Goal: Task Accomplishment & Management: Complete application form

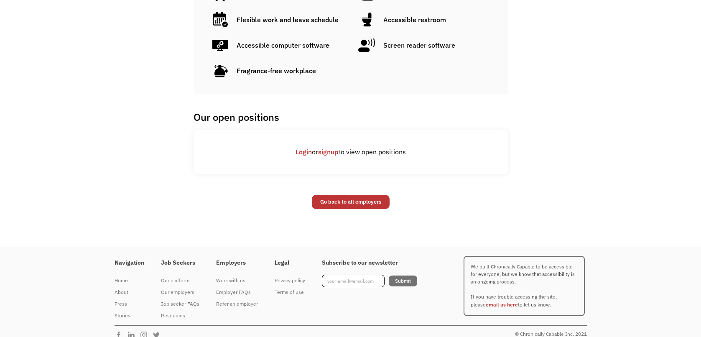
scroll to position [587, 0]
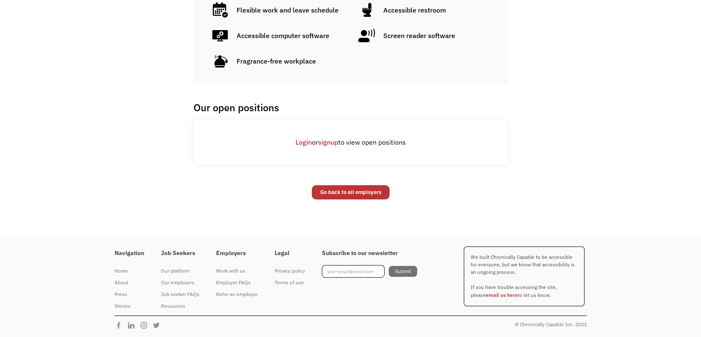
click at [331, 142] on link "signup" at bounding box center [328, 142] width 20 height 8
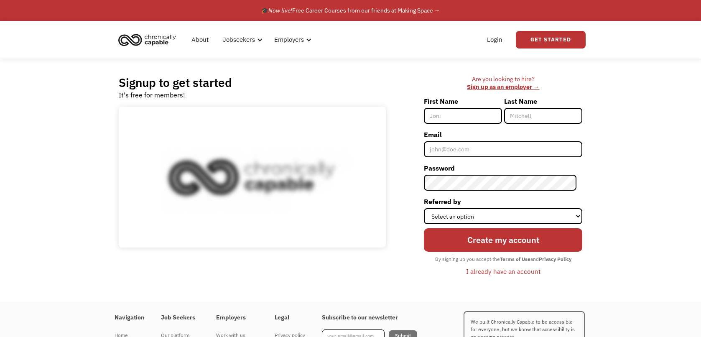
click at [451, 113] on input "First Name" at bounding box center [463, 116] width 78 height 16
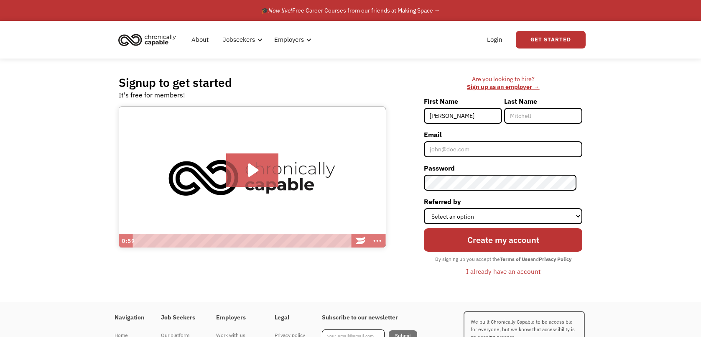
type input "[PERSON_NAME]"
click at [558, 111] on input "Last Name" at bounding box center [543, 116] width 78 height 16
type input "E"
type input "Winkelman"
click at [531, 151] on input "Email" at bounding box center [503, 149] width 159 height 16
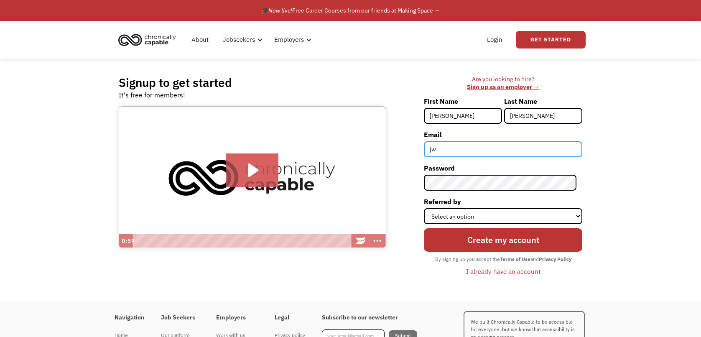
type input "j"
type input "ms.ingpdx@gmail.com"
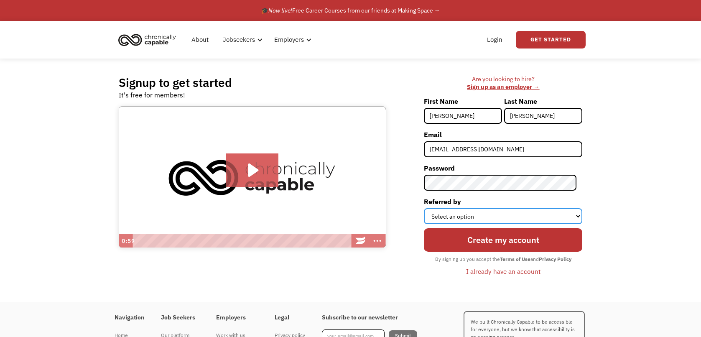
click at [564, 220] on select "Select an option Instagram Facebook Twitter Search Engine News Article Word of …" at bounding box center [503, 216] width 159 height 16
select select "Word of Mouth"
click at [430, 208] on select "Select an option Instagram Facebook Twitter Search Engine News Article Word of …" at bounding box center [503, 216] width 159 height 16
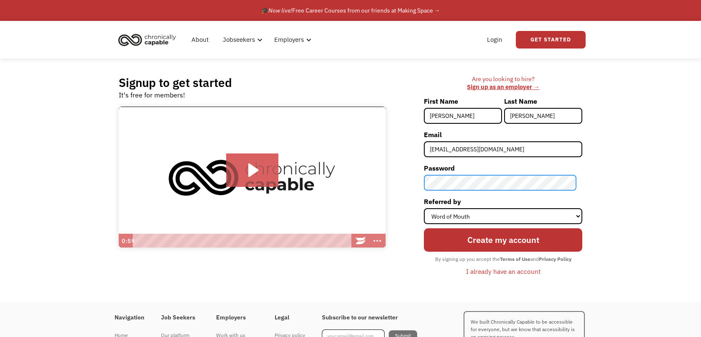
click at [165, 154] on div "Signup to get started It's free for members! Click for sound @keyframes VOLUME_…" at bounding box center [350, 180] width 489 height 243
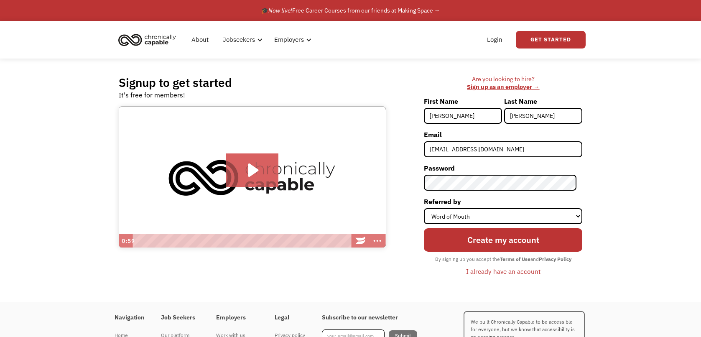
click at [537, 243] on input "Create my account" at bounding box center [503, 239] width 159 height 23
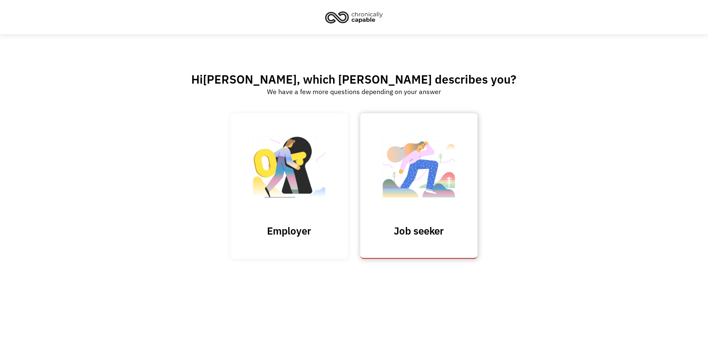
click at [413, 210] on img at bounding box center [419, 171] width 84 height 82
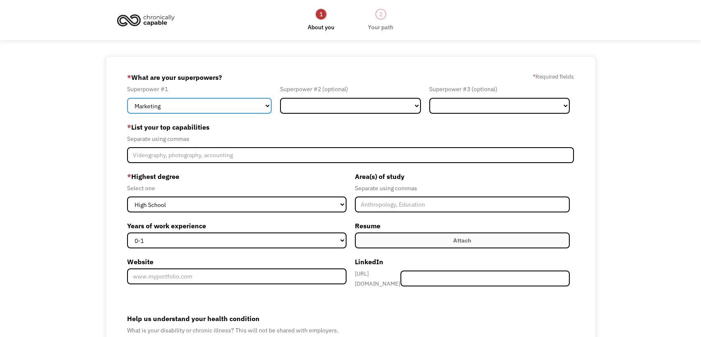
click at [258, 104] on select "Marketing Human Resources Finance Technology Operations Sales Industrial & Manu…" at bounding box center [199, 106] width 145 height 16
click at [354, 140] on div "Separate using commas" at bounding box center [350, 139] width 447 height 10
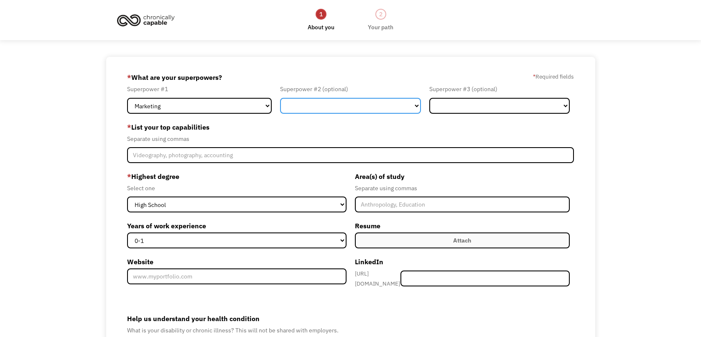
click at [359, 107] on select "Marketing Human Resources Finance Technology Operations Sales Industrial & Manu…" at bounding box center [350, 106] width 141 height 16
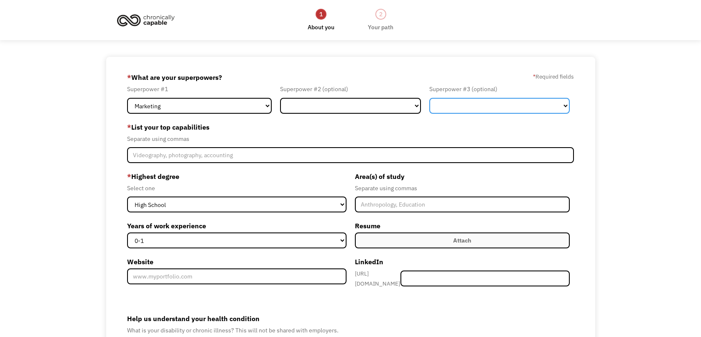
click at [471, 106] on select "Marketing Human Resources Finance Technology Operations Sales Industrial & Manu…" at bounding box center [500, 106] width 141 height 16
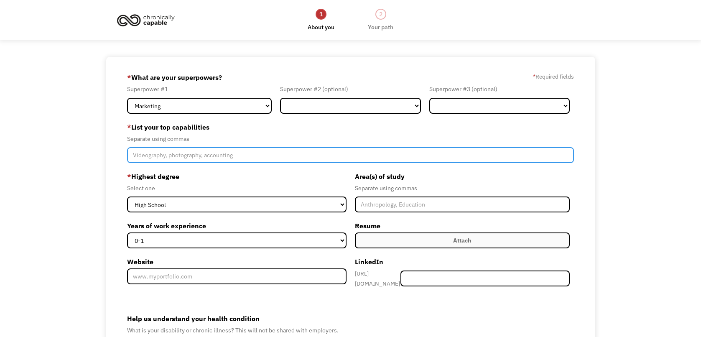
click at [256, 152] on input "Member-Create-Step1" at bounding box center [350, 155] width 447 height 16
type input "Scanning"
drag, startPoint x: 191, startPoint y: 152, endPoint x: 0, endPoint y: 154, distance: 191.2
click at [0, 154] on html "1 About you 2 Your path Dashboard 68eeb0f7b2e937dbc1c1a243 ms.ingpdx@gmail.com …" at bounding box center [350, 168] width 701 height 337
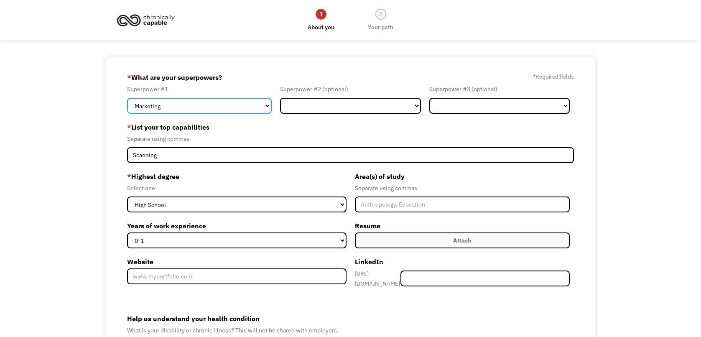
click at [266, 110] on select "Marketing Human Resources Finance Technology Operations Sales Industrial & Manu…" at bounding box center [199, 106] width 145 height 16
select select "Other"
click at [127, 98] on select "Marketing Human Resources Finance Technology Operations Sales Industrial & Manu…" at bounding box center [199, 106] width 145 height 16
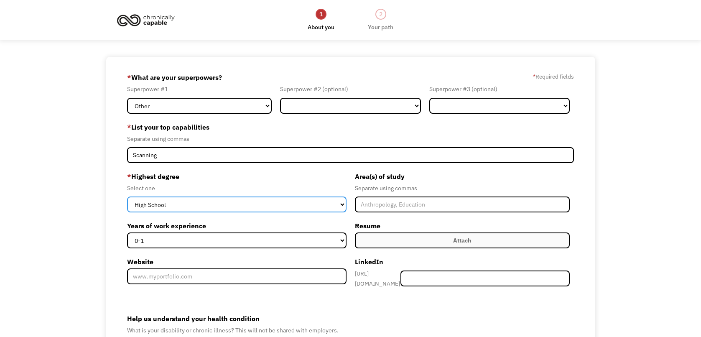
click at [289, 207] on select "High School Associates Bachelors Master's PhD" at bounding box center [237, 205] width 220 height 16
click at [127, 197] on select "High School Associates Bachelors Master's PhD" at bounding box center [237, 205] width 220 height 16
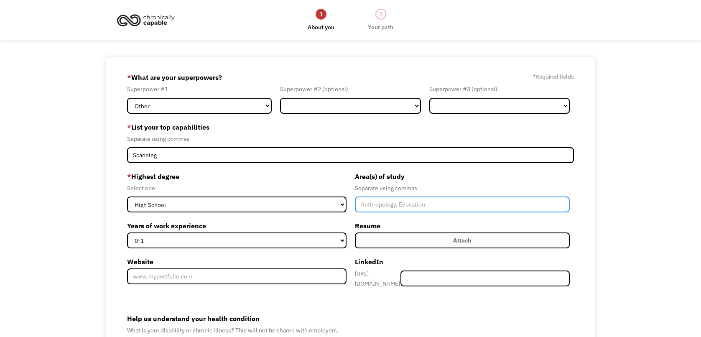
click at [471, 207] on input "Member-Create-Step1" at bounding box center [462, 205] width 215 height 16
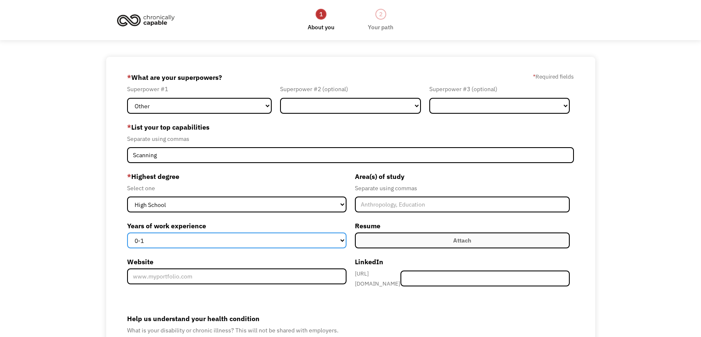
click at [342, 239] on select "0-1 2-4 5-10 11-15 15+" at bounding box center [237, 241] width 220 height 16
select select "15+"
click at [127, 233] on select "0-1 2-4 5-10 11-15 15+" at bounding box center [237, 241] width 220 height 16
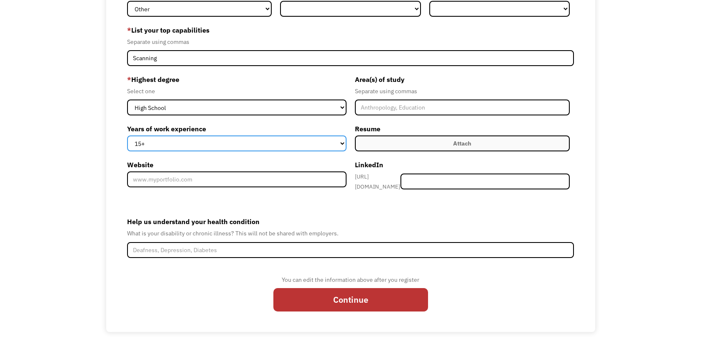
scroll to position [105, 0]
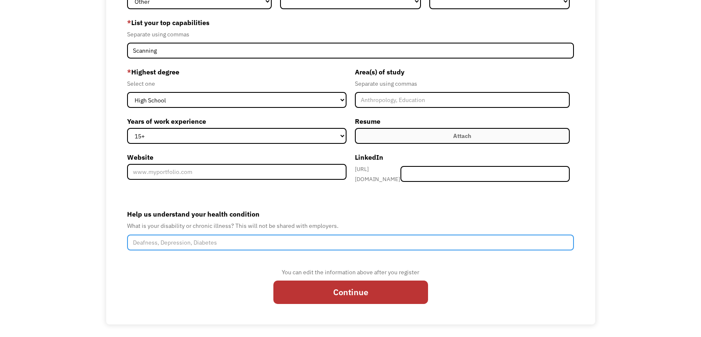
click at [226, 236] on input "Help us understand your health condition" at bounding box center [350, 243] width 447 height 16
type input "D"
type input "H"
type input "Deafness, can speak, can lipread, absolutely not perfect :)"
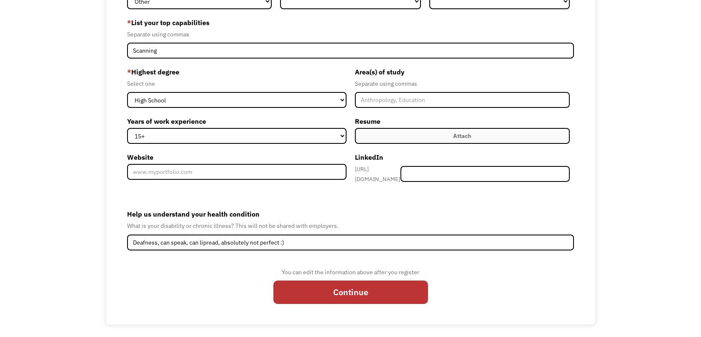
click at [341, 229] on div "Help us understand your health condition What is your disability or chronic ill…" at bounding box center [350, 228] width 447 height 43
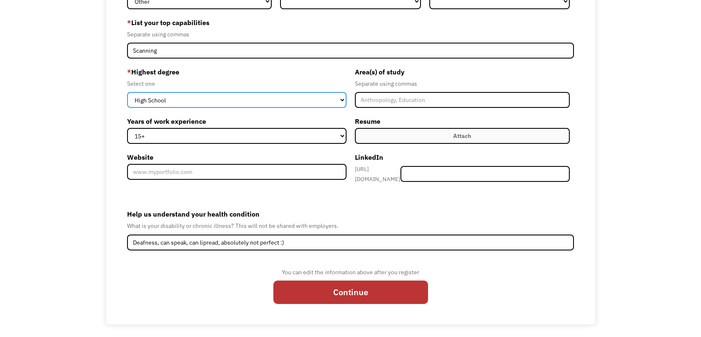
click at [341, 98] on select "High School Associates Bachelors Master's PhD" at bounding box center [237, 100] width 220 height 16
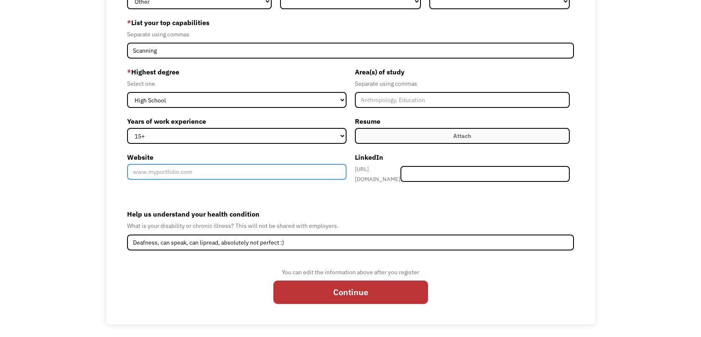
click at [274, 169] on input "Website" at bounding box center [237, 172] width 220 height 16
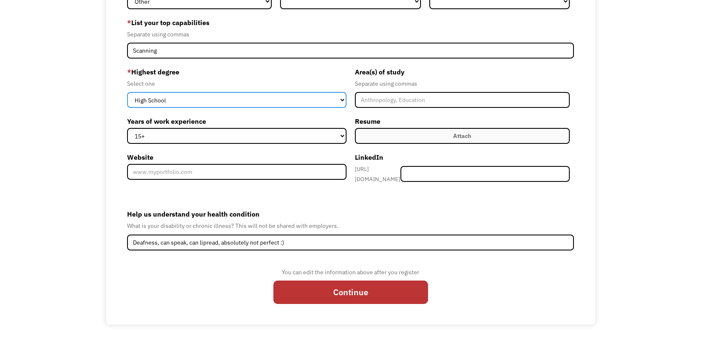
click at [234, 99] on select "High School Associates Bachelors Master's PhD" at bounding box center [237, 100] width 220 height 16
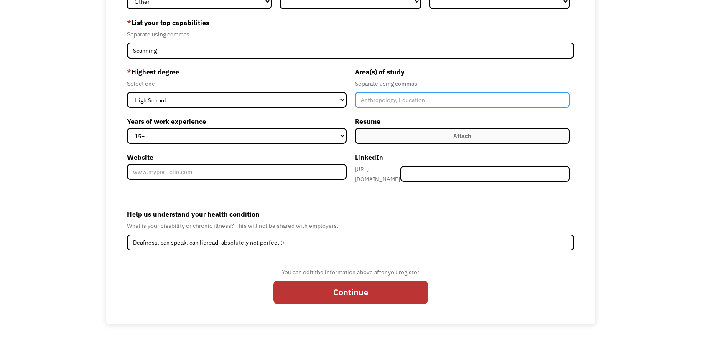
click at [387, 94] on input "Member-Create-Step1" at bounding box center [462, 100] width 215 height 16
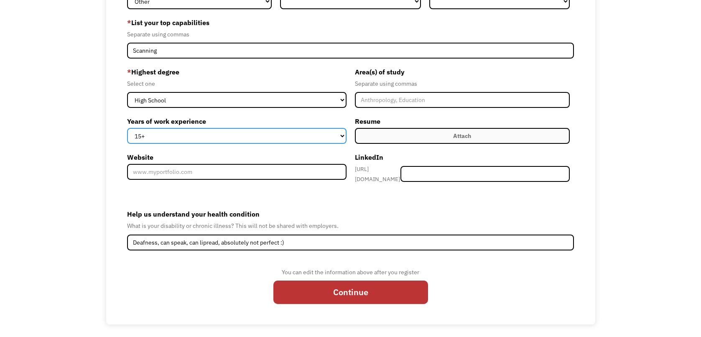
click at [342, 137] on select "0-1 2-4 5-10 11-15 15+" at bounding box center [237, 136] width 220 height 16
select select "0-1"
click at [127, 128] on select "0-1 2-4 5-10 11-15 15+" at bounding box center [237, 136] width 220 height 16
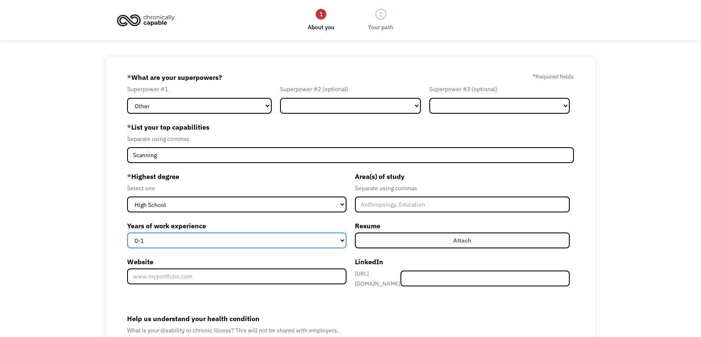
scroll to position [0, 0]
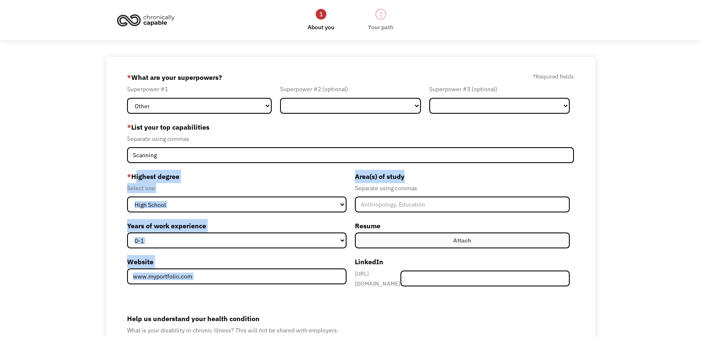
drag, startPoint x: 423, startPoint y: 166, endPoint x: 0, endPoint y: 155, distance: 423.0
click at [0, 156] on html "1 About you 2 Your path Dashboard 68eeb0f7b2e937dbc1c1a243 ms.ingpdx@gmail.com …" at bounding box center [350, 168] width 701 height 337
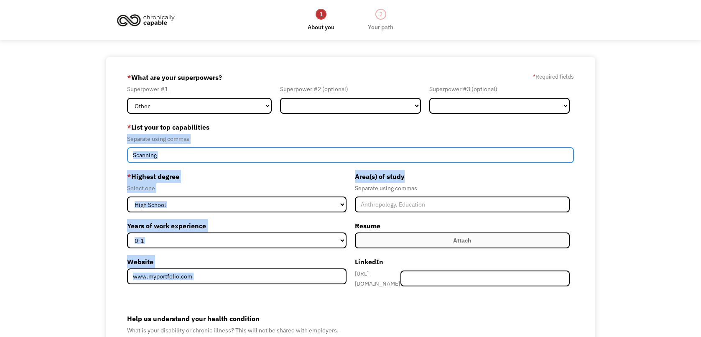
click at [225, 155] on input "Scanning" at bounding box center [350, 155] width 447 height 16
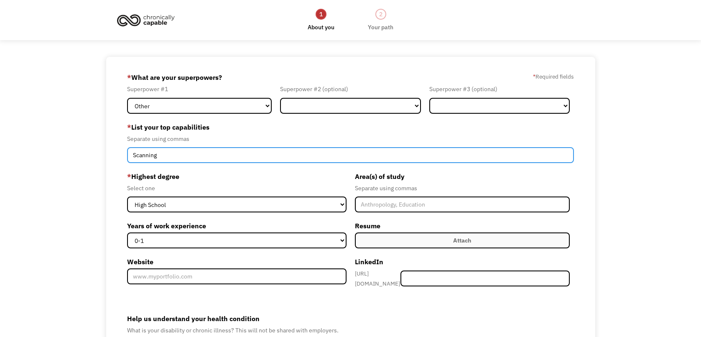
drag, startPoint x: 220, startPoint y: 154, endPoint x: 0, endPoint y: 115, distance: 224.0
click at [0, 115] on html "1 About you 2 Your path Dashboard 68eeb0f7b2e937dbc1c1a243 ms.ingpdx@gmail.com …" at bounding box center [350, 168] width 701 height 337
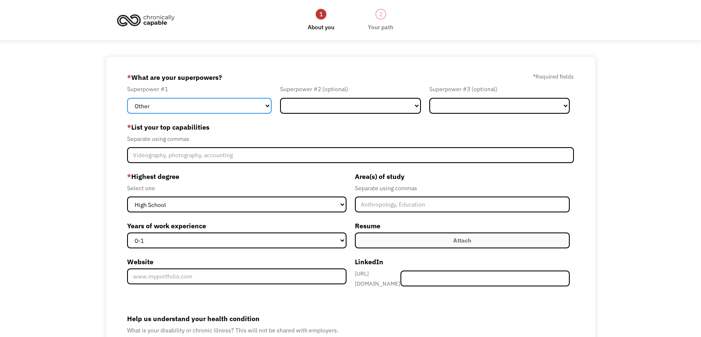
click at [197, 113] on select "Marketing Human Resources Finance Technology Operations Sales Industrial & Manu…" at bounding box center [199, 106] width 145 height 16
click at [317, 129] on label "* List your top capabilities" at bounding box center [350, 126] width 447 height 13
click at [265, 107] on select "Marketing Human Resources Finance Technology Operations Sales Industrial & Manu…" at bounding box center [199, 106] width 145 height 16
click at [197, 101] on select "Marketing Human Resources Finance Technology Operations Sales Industrial & Manu…" at bounding box center [199, 106] width 145 height 16
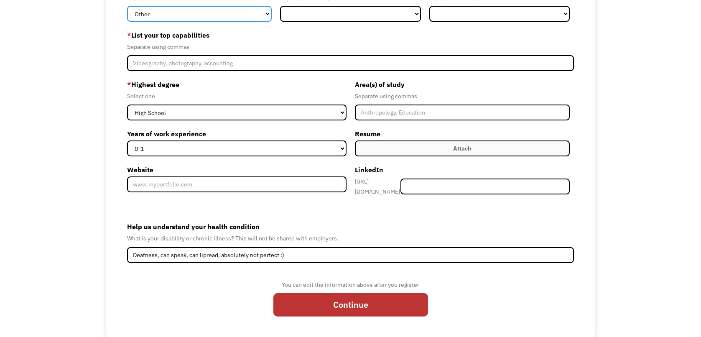
scroll to position [105, 0]
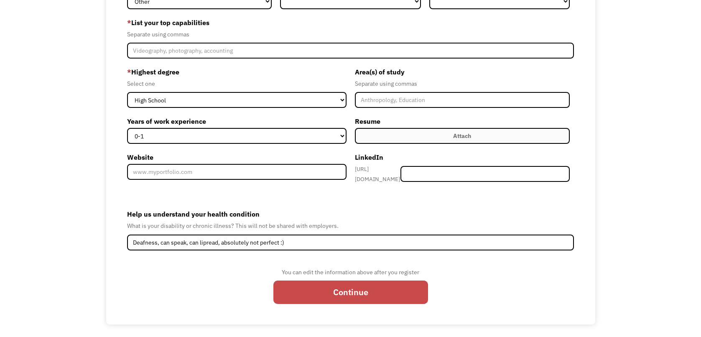
click at [392, 284] on input "Continue" at bounding box center [351, 292] width 155 height 23
click at [355, 288] on input "Continue" at bounding box center [351, 292] width 155 height 23
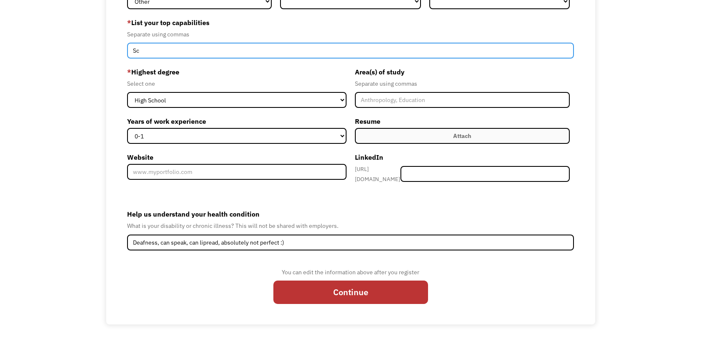
type input "S"
type input "C"
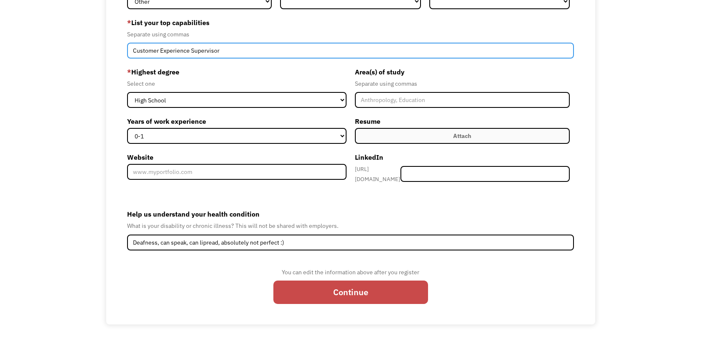
type input "Customer Experience Supervisor"
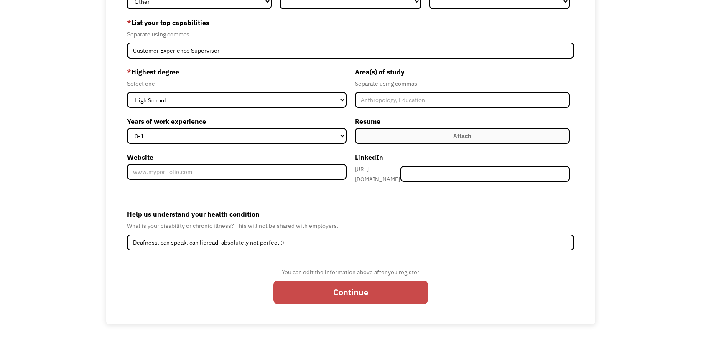
click at [382, 283] on input "Continue" at bounding box center [351, 292] width 155 height 23
type input "Please wait..."
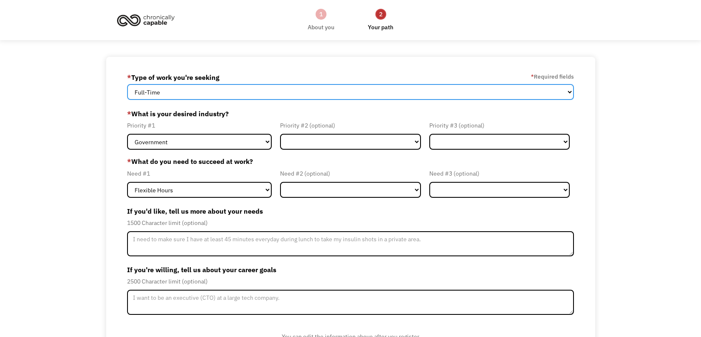
click at [571, 93] on select "Full-Time Part-Time Both Full-Time and Part-Time" at bounding box center [350, 92] width 447 height 16
click at [208, 97] on select "Full-Time Part-Time Both Full-Time and Part-Time" at bounding box center [350, 92] width 447 height 16
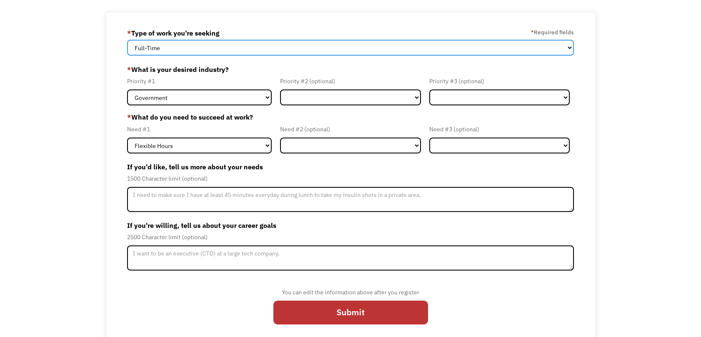
scroll to position [51, 0]
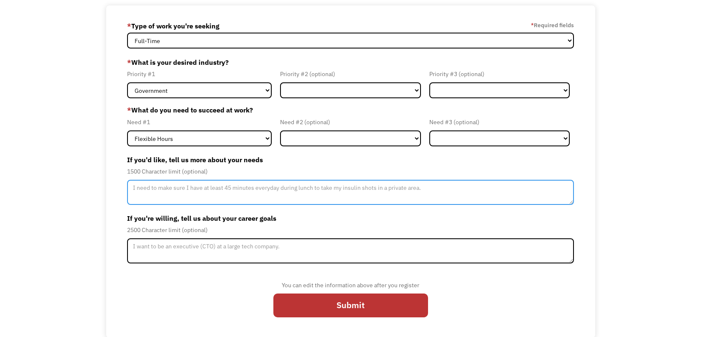
drag, startPoint x: 432, startPoint y: 190, endPoint x: 0, endPoint y: 149, distance: 434.4
click at [79, 190] on div "68eeb0f7b2e937dbc1c1a243 ms.ingpdx@gmail.com Jamie Winkelman * Type of work you…" at bounding box center [350, 171] width 701 height 333
click at [196, 187] on textarea "Remote work preferred, I have strong language skills and" at bounding box center [350, 192] width 447 height 25
click at [303, 184] on textarea "Remote work preferred. I have strong language skills and" at bounding box center [350, 192] width 447 height 25
type textarea "R"
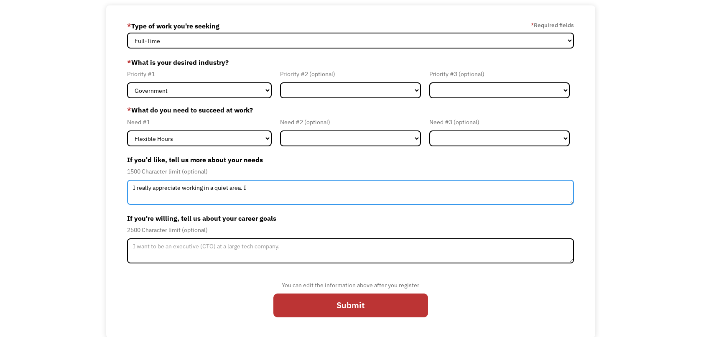
type textarea "I really appreciate working in a quiet area."
click at [268, 191] on textarea "I really appreciate working in a quiet area." at bounding box center [350, 192] width 447 height 25
drag, startPoint x: 261, startPoint y: 186, endPoint x: 0, endPoint y: 180, distance: 261.5
click at [0, 180] on html "1 About you 2 Your path Dashboard 68eeb0f7b2e937dbc1c1a243 ms.ingpdx@gmail.com …" at bounding box center [350, 117] width 701 height 337
click at [205, 197] on textarea "Member-Update-Form-Step2" at bounding box center [350, 192] width 447 height 25
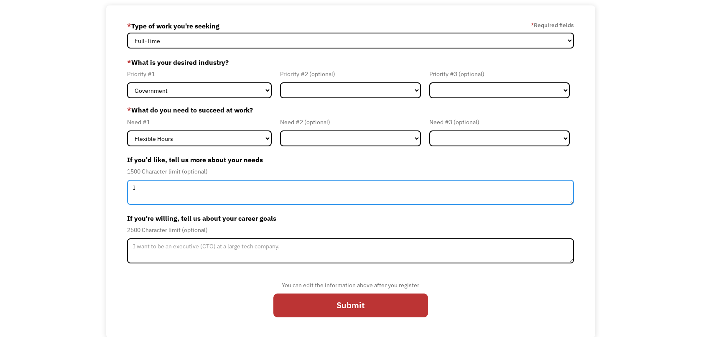
type textarea "I"
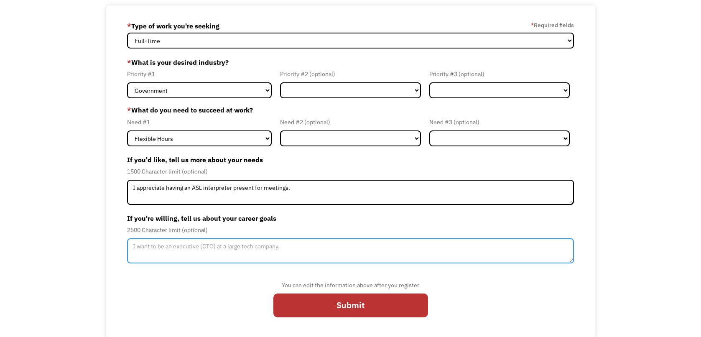
click at [285, 255] on textarea "Member-Update-Form-Step2" at bounding box center [350, 250] width 447 height 25
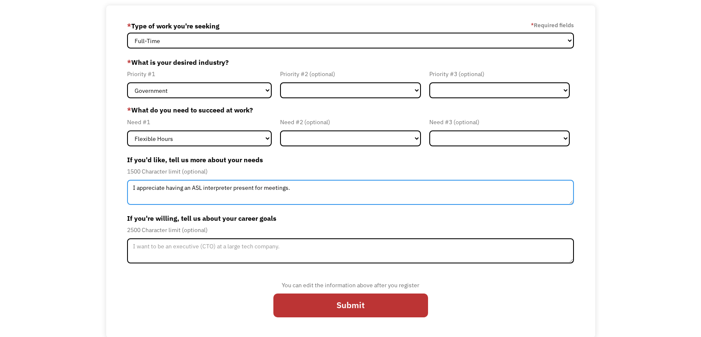
click at [319, 189] on textarea "I appreciate having an ASL interpreter present for meetings." at bounding box center [350, 192] width 447 height 25
type textarea "I appreciate having an ASL interpreter present for meetings. If not possible, t…"
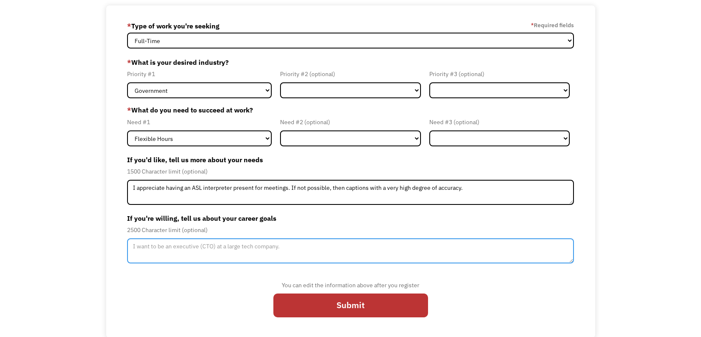
click at [277, 256] on textarea "Member-Update-Form-Step2" at bounding box center [350, 250] width 447 height 25
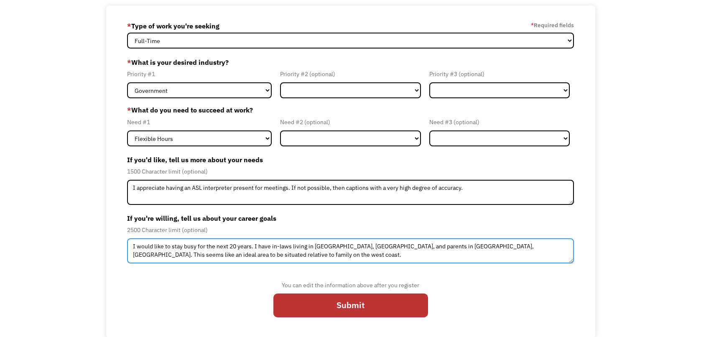
click at [155, 253] on textarea "I would like to stay busy for the next 20 years. I have in-laws living in Minde…" at bounding box center [350, 250] width 447 height 25
click at [228, 256] on textarea "I would like to stay busy for the next 20 years. I have in-laws living in Minde…" at bounding box center [350, 250] width 447 height 25
click at [279, 256] on textarea "I would like to stay busy for the next 20 years. I have in-laws living in Minde…" at bounding box center [350, 250] width 447 height 25
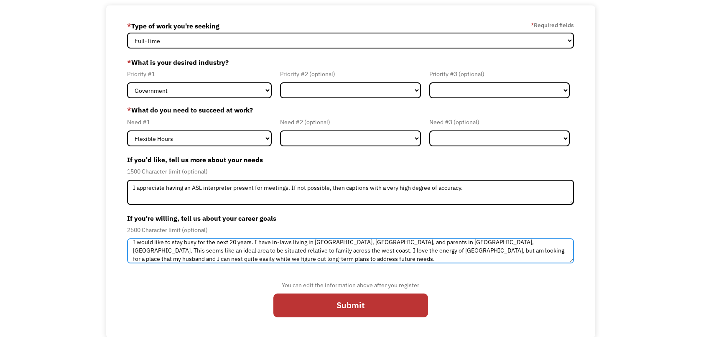
click at [254, 240] on textarea "I would like to stay busy for the next 20 years. I have in-laws living in Minde…" at bounding box center [350, 250] width 447 height 25
click at [340, 257] on textarea "I would like to stay busy for the next 20 years, and I have in-laws living in M…" at bounding box center [350, 250] width 447 height 25
click at [253, 256] on textarea "I would like to stay busy for the next 20 years, and I have in-laws living in M…" at bounding box center [350, 250] width 447 height 25
type textarea "I would like to stay busy for the next 20 years, and I have in-laws living in M…"
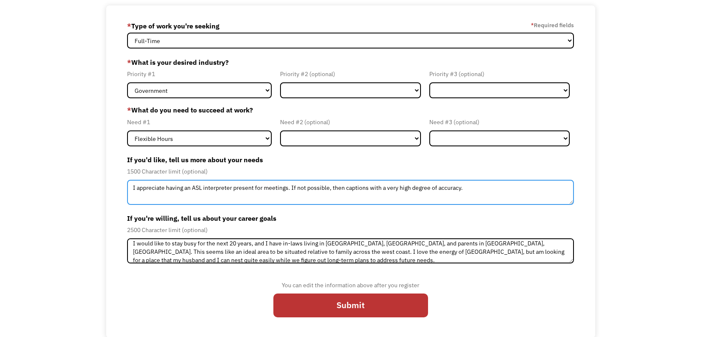
click at [496, 189] on textarea "I appreciate having an ASL interpreter present for meetings. If not possible, t…" at bounding box center [350, 192] width 447 height 25
click at [548, 191] on textarea "I appreciate having an ASL interpreter present for meetings. If not possible, t…" at bounding box center [350, 192] width 447 height 25
click at [565, 185] on textarea "I appreciate having an ASL interpreter present for meetings. If not possible, t…" at bounding box center [350, 192] width 447 height 25
click at [264, 192] on textarea "I appreciate having an ASL interpreter present for meetings. If not possible, t…" at bounding box center [350, 192] width 447 height 25
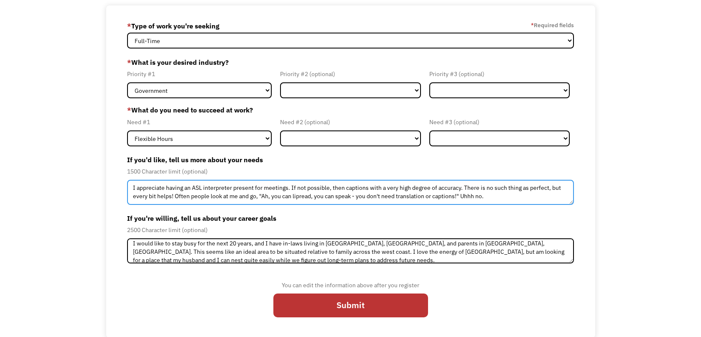
drag, startPoint x: 246, startPoint y: 198, endPoint x: 179, endPoint y: 198, distance: 66.5
click at [179, 198] on textarea "I appreciate having an ASL interpreter present for meetings. If not possible, t…" at bounding box center [350, 192] width 447 height 25
click at [196, 195] on textarea "I appreciate having an ASL interpreter present for meetings. If not possible, t…" at bounding box center [350, 192] width 447 height 25
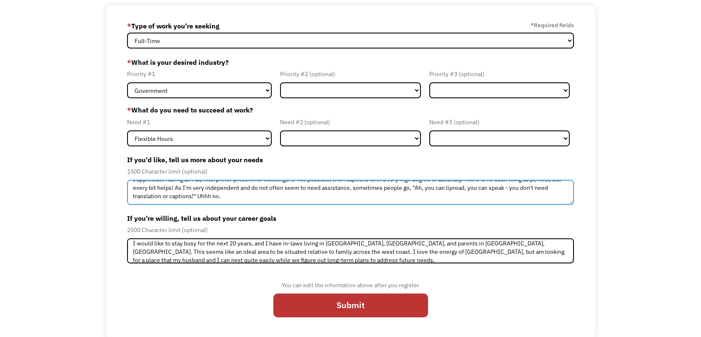
click at [241, 201] on textarea "I appreciate having an ASL interpreter present for meetings. If not possible, t…" at bounding box center [350, 192] width 447 height 25
drag, startPoint x: 297, startPoint y: 194, endPoint x: 220, endPoint y: 201, distance: 76.4
click at [220, 201] on textarea "I appreciate having an ASL interpreter present for meetings. If not possible, t…" at bounding box center [350, 192] width 447 height 25
click at [397, 198] on textarea "I appreciate having an ASL interpreter present for meetings. If not possible, t…" at bounding box center [350, 192] width 447 height 25
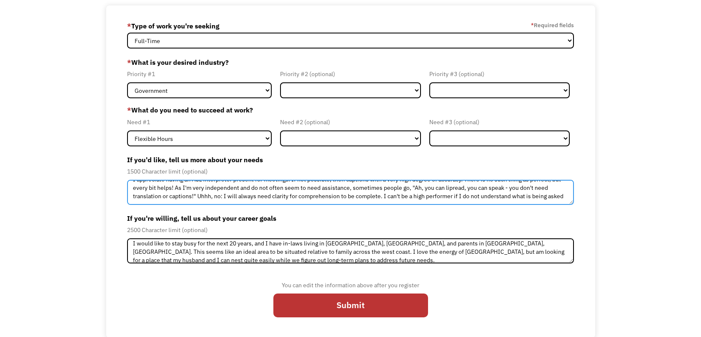
scroll to position [13, 0]
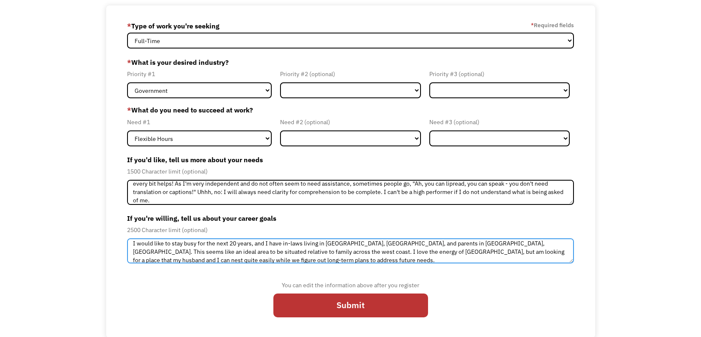
click at [477, 244] on textarea "I would like to stay busy for the next 20 years, and I have in-laws living in M…" at bounding box center [350, 250] width 447 height 25
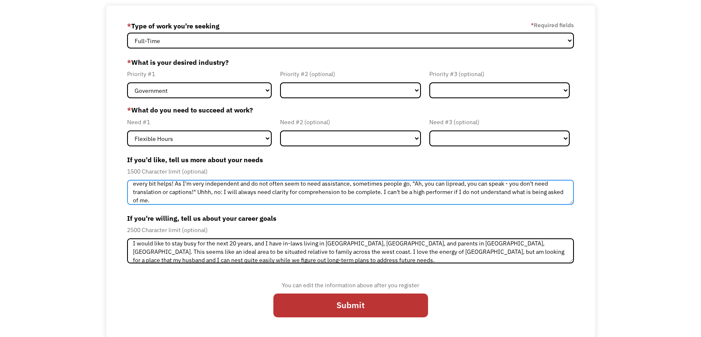
click at [477, 194] on textarea "I appreciate having an ASL interpreter present for meetings. If not possible, t…" at bounding box center [350, 192] width 447 height 25
type textarea "I appreciate having an ASL interpreter present for meetings. If not possible, t…"
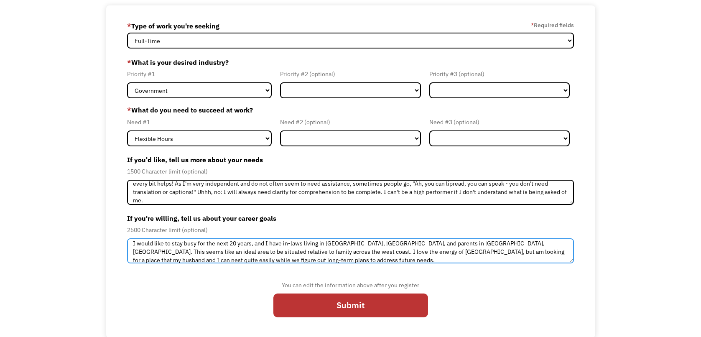
click at [462, 252] on textarea "I would like to stay busy for the next 20 years, and I have in-laws living in M…" at bounding box center [350, 250] width 447 height 25
click at [462, 251] on textarea "I would like to stay busy for the next 20 years, and I have in-laws living in M…" at bounding box center [350, 250] width 447 height 25
drag, startPoint x: 315, startPoint y: 250, endPoint x: 310, endPoint y: 251, distance: 4.3
click at [310, 251] on textarea "I would like to stay busy for the next 20 years, and I have in-laws living in M…" at bounding box center [350, 250] width 447 height 25
drag, startPoint x: 311, startPoint y: 250, endPoint x: 238, endPoint y: 252, distance: 73.2
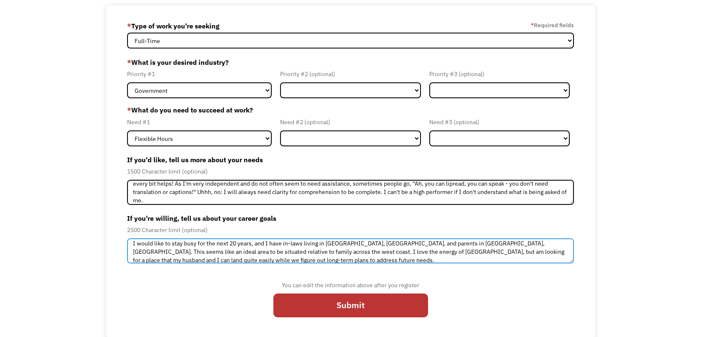
click at [238, 252] on textarea "I would like to stay busy for the next 20 years, and I have in-laws living in M…" at bounding box center [350, 250] width 447 height 25
click at [359, 256] on textarea "I would like to stay busy for the next 20 years, and I have in-laws living in M…" at bounding box center [350, 250] width 447 height 25
click at [315, 251] on textarea "I would like to stay busy for the next 20 years, and I have in-laws living in M…" at bounding box center [350, 250] width 447 height 25
click at [420, 247] on textarea "I would like to stay busy for the next 20 years, and I have in-laws living in M…" at bounding box center [350, 250] width 447 height 25
click at [315, 251] on textarea "I would like to stay busy for the next 20 years, and I have in-laws living in M…" at bounding box center [350, 250] width 447 height 25
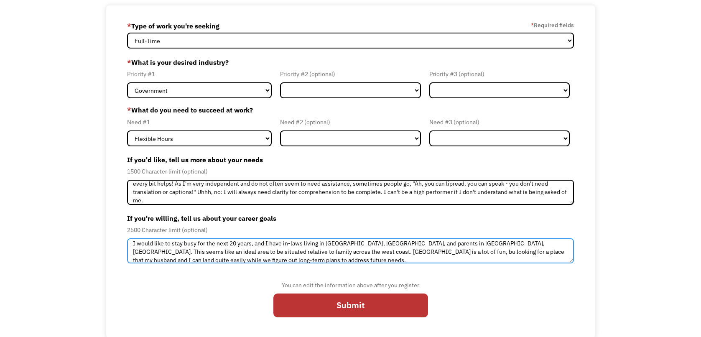
drag, startPoint x: 413, startPoint y: 252, endPoint x: 237, endPoint y: 253, distance: 176.1
click at [237, 253] on textarea "I would like to stay busy for the next 20 years, and I have in-laws living in M…" at bounding box center [350, 250] width 447 height 25
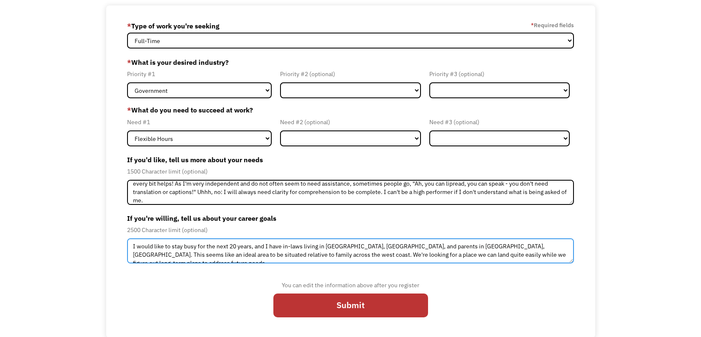
click at [431, 244] on textarea "I would like to stay busy for the next 20 years, and I have in-laws living in M…" at bounding box center [350, 250] width 447 height 25
type textarea "I would like to stay busy for the next 20 years, and I have in-laws living in M…"
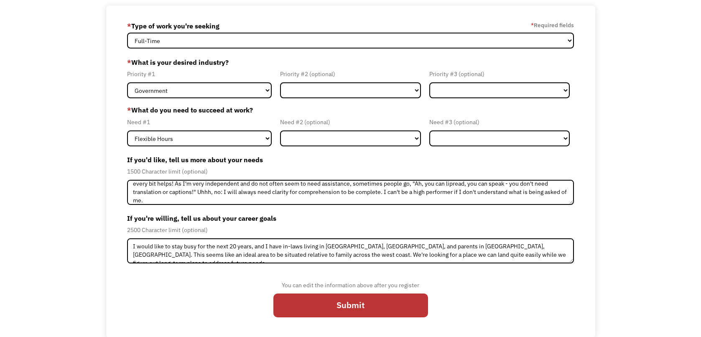
click at [532, 264] on form "68eeb0f7b2e937dbc1c1a243 ms.ingpdx@gmail.com Jamie Winkelman * Type of work you…" at bounding box center [350, 171] width 447 height 305
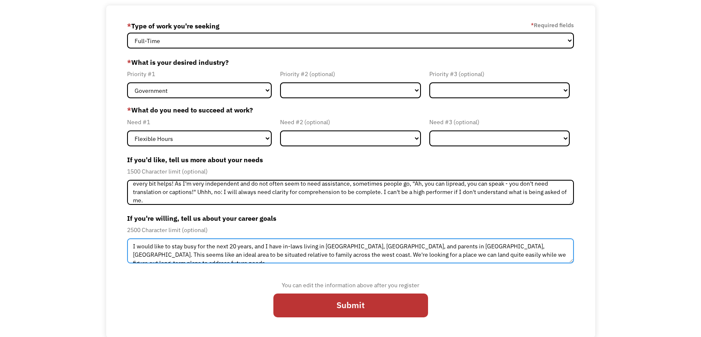
click at [527, 256] on textarea "I would like to stay busy for the next 20 years, and I have in-laws living in M…" at bounding box center [350, 250] width 447 height 25
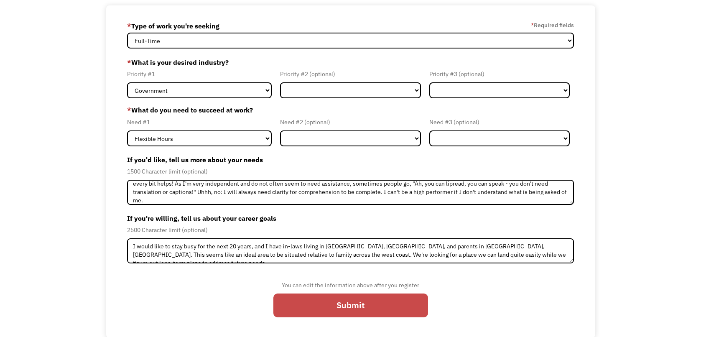
click at [298, 308] on input "Submit" at bounding box center [351, 305] width 155 height 23
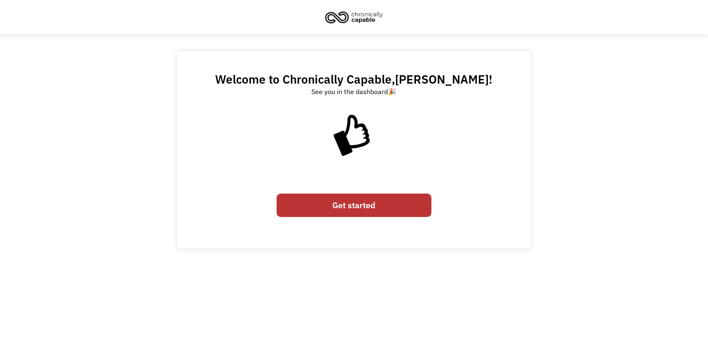
click at [365, 209] on link "Get started" at bounding box center [353, 205] width 155 height 23
